Goal: Task Accomplishment & Management: Use online tool/utility

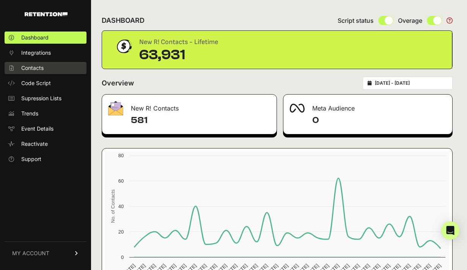
click at [31, 67] on span "Contacts" at bounding box center [32, 68] width 22 height 8
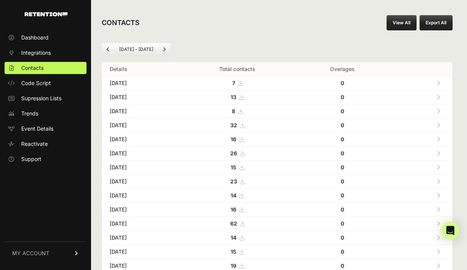
click at [402, 26] on link "View All" at bounding box center [402, 22] width 30 height 15
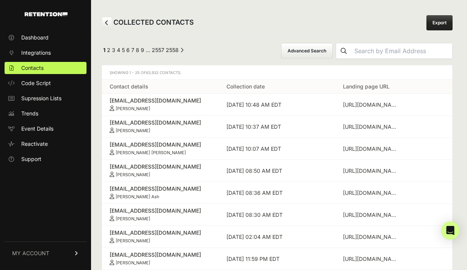
click at [329, 50] on button "Advanced Search" at bounding box center [307, 51] width 52 height 16
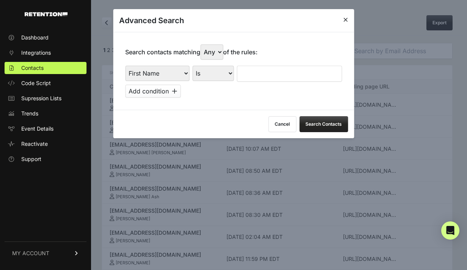
click at [174, 74] on select "First Name Last Name State City Email Email Domain Landing Domain Landing Page …" at bounding box center [157, 73] width 64 height 15
select select "landing_page_url"
click at [125, 66] on select "First Name Last Name State City Email Email Domain Landing Domain Landing Page …" at bounding box center [157, 73] width 64 height 15
click at [214, 74] on select "Is Is not Contains Starts with" at bounding box center [212, 73] width 41 height 15
select select "starts_with"
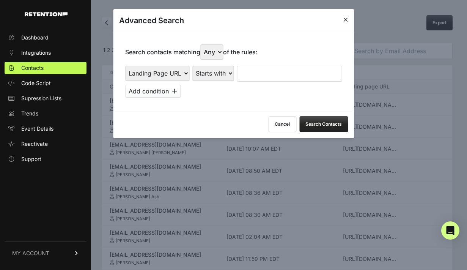
click at [192, 66] on select "Is Is not Contains Starts with" at bounding box center [212, 73] width 41 height 15
click at [257, 75] on input "text" at bounding box center [289, 74] width 105 height 16
paste input "https://www.georgiapolicy.org/news/why-georgia-needs-regulatory-reform/"
click at [333, 125] on button "Search Contacts" at bounding box center [323, 124] width 49 height 16
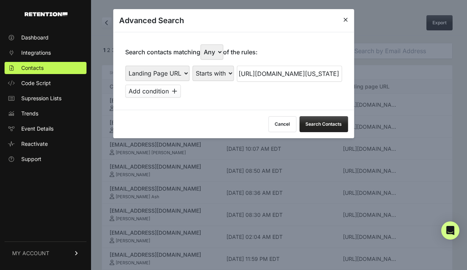
scroll to position [0, 0]
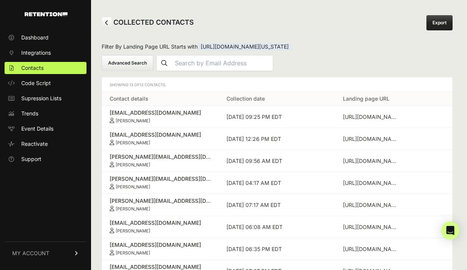
click at [125, 67] on button "Advanced Search" at bounding box center [128, 63] width 52 height 16
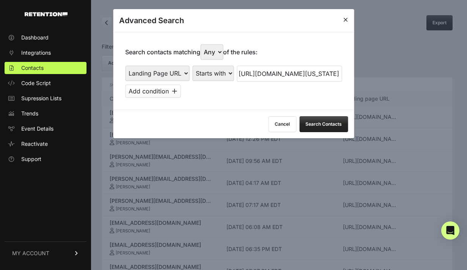
click at [261, 75] on input "https://www.georgiapolicy.org/news/why-georgia-needs-regulatory-reform/" at bounding box center [289, 74] width 105 height 16
paste input "regulatory-reform-efforts-stall-in-2025-session"
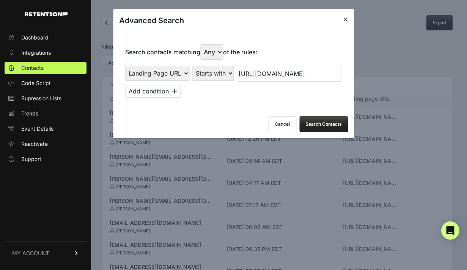
type input "https://www.georgiapolicy.org/news/regulatory-reform-efforts-stall-in-2025-sess…"
click at [327, 126] on button "Search Contacts" at bounding box center [323, 124] width 49 height 16
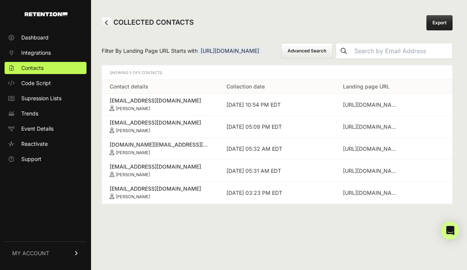
click at [281, 59] on button "Advanced Search" at bounding box center [307, 51] width 52 height 16
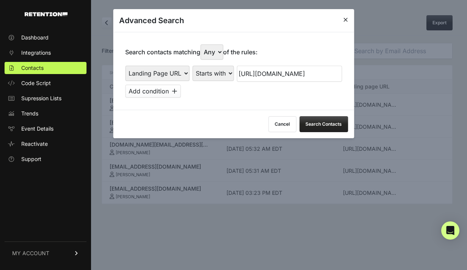
click at [168, 72] on select "First Name Last Name State City Email Email Domain Landing Domain Landing Page …" at bounding box center [157, 73] width 64 height 15
select select "landing_page_domain"
click at [125, 66] on select "First Name Last Name State City Email Email Domain Landing Domain Landing Page …" at bounding box center [157, 73] width 64 height 15
click at [220, 66] on select "Is Is not Contains Starts with" at bounding box center [212, 73] width 41 height 15
select select "starts_with"
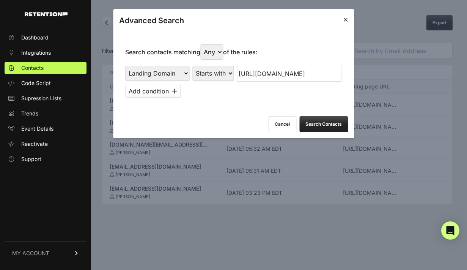
click at [192, 66] on select "Is Is not Contains Starts with" at bounding box center [212, 73] width 41 height 15
click at [316, 121] on button "Search Contacts" at bounding box center [323, 124] width 49 height 16
